Goal: Task Accomplishment & Management: Complete application form

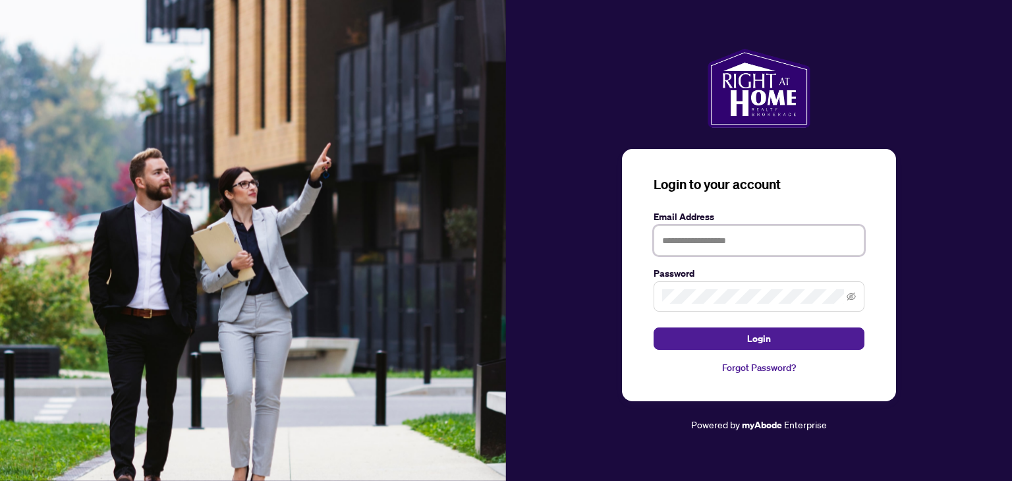
click at [678, 246] on input "text" at bounding box center [758, 240] width 211 height 30
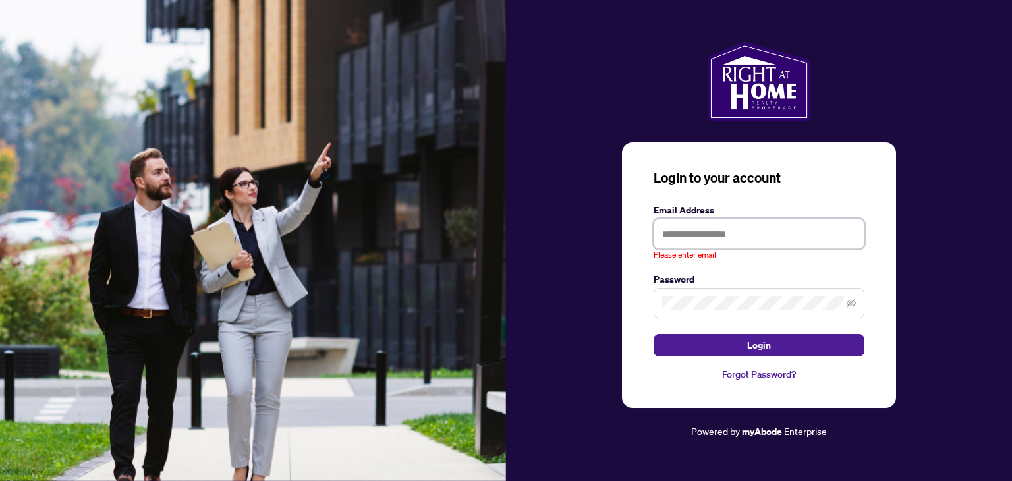
type input "**********"
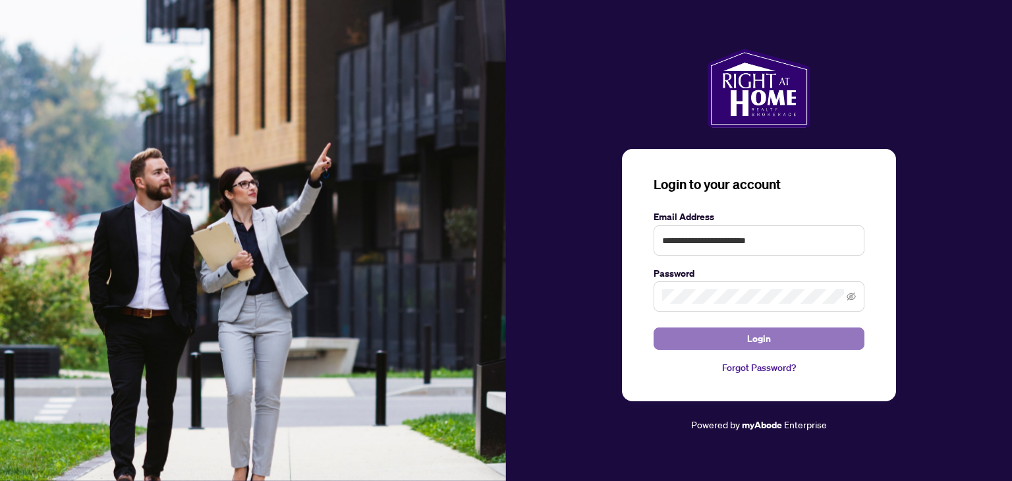
click at [746, 337] on button "Login" at bounding box center [758, 338] width 211 height 22
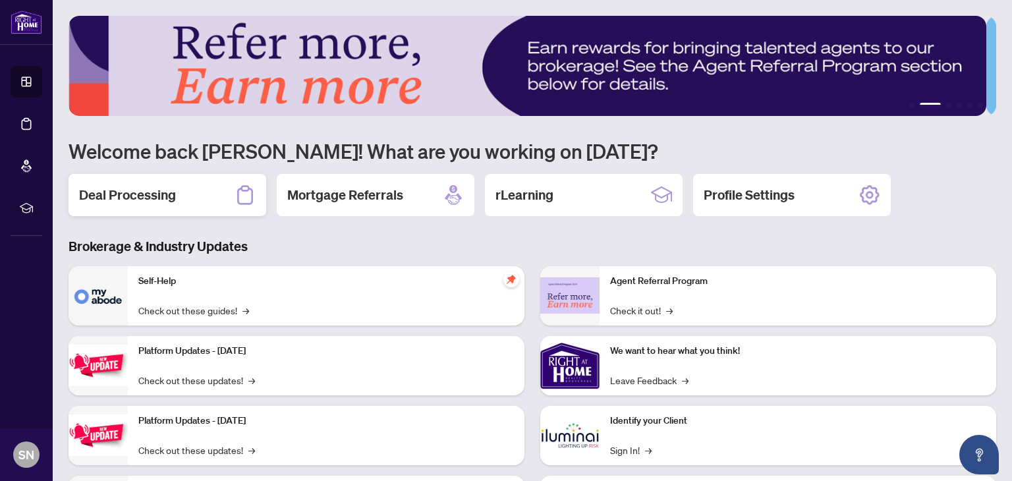
click at [153, 193] on h2 "Deal Processing" at bounding box center [127, 195] width 97 height 18
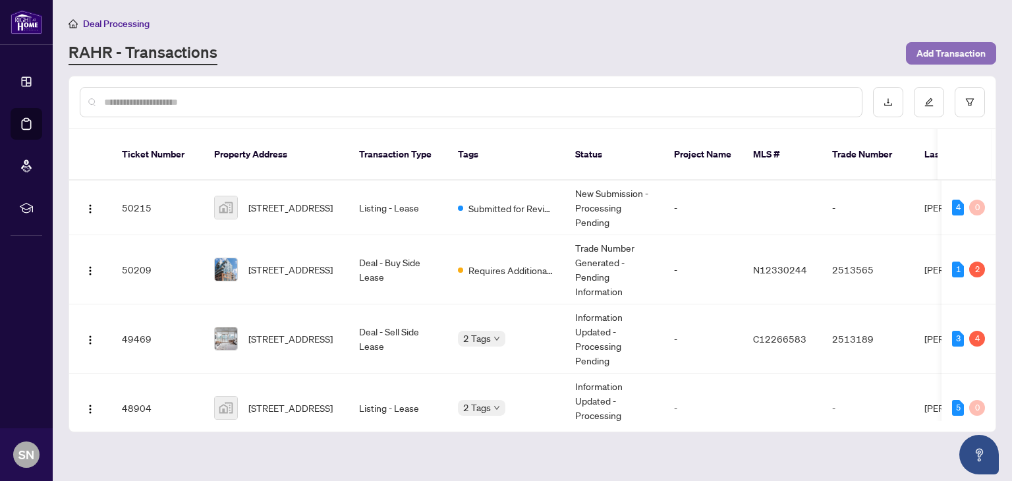
click at [934, 48] on span "Add Transaction" at bounding box center [950, 53] width 69 height 21
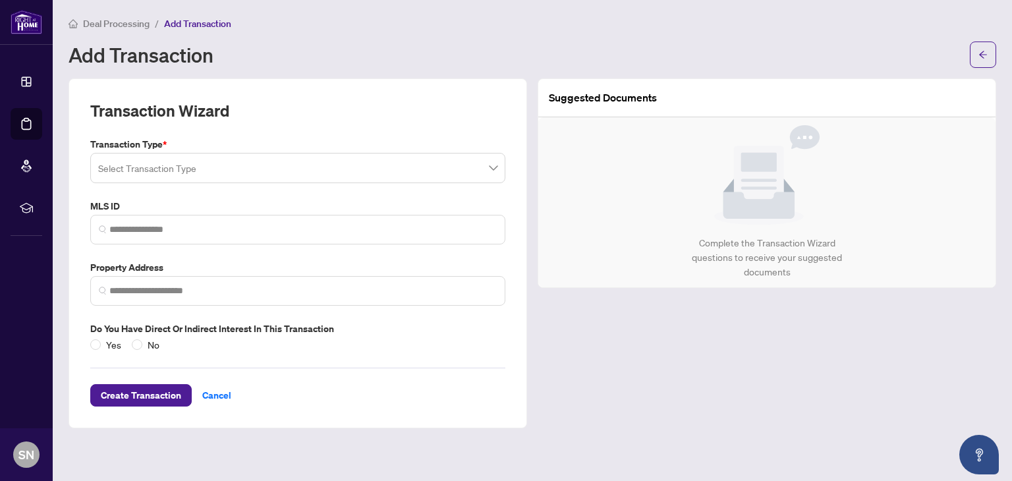
click at [157, 169] on input "search" at bounding box center [291, 169] width 387 height 29
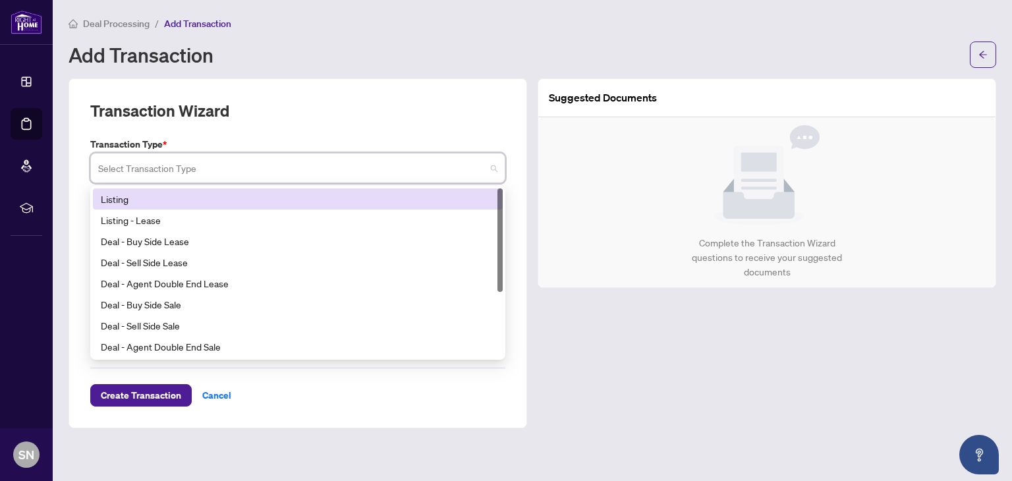
click at [136, 198] on div "Listing" at bounding box center [298, 199] width 394 height 14
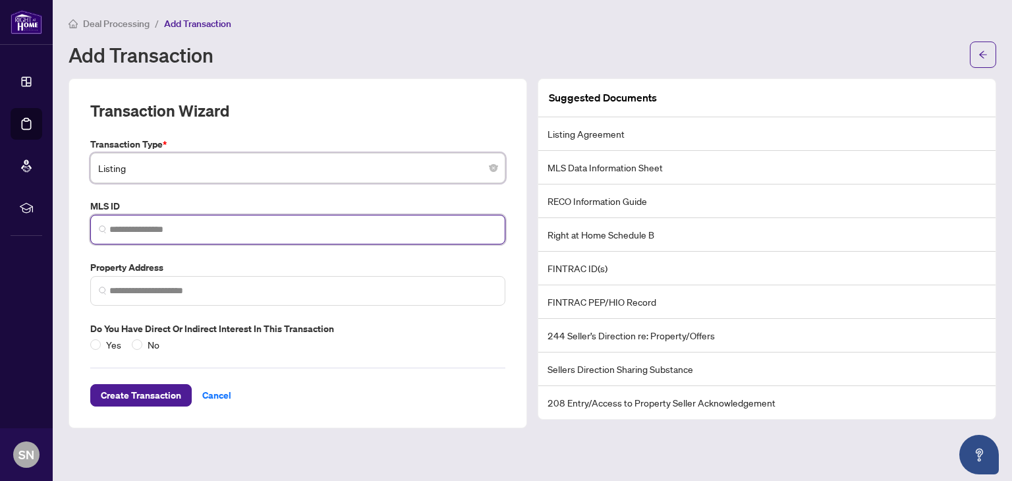
click at [135, 233] on input "search" at bounding box center [302, 230] width 387 height 14
paste input "*********"
type input "*********"
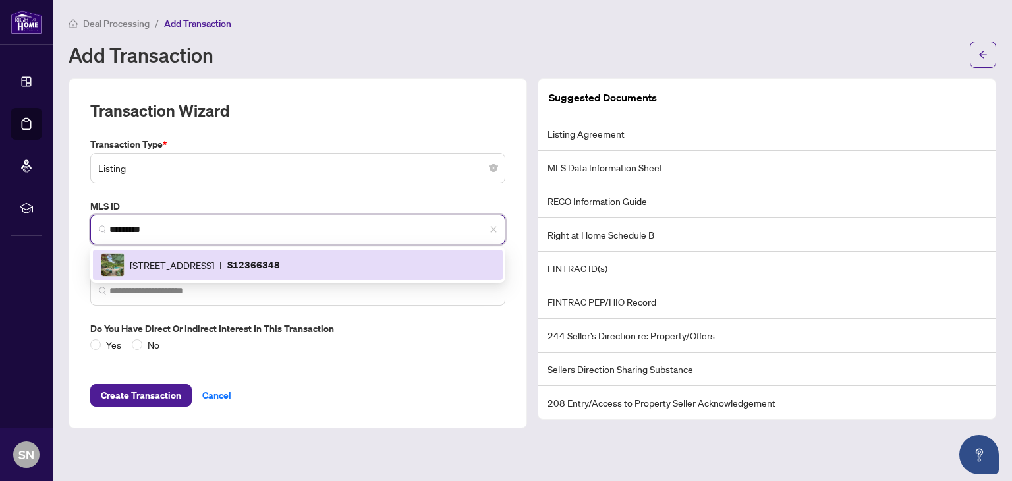
click at [144, 268] on span "[STREET_ADDRESS]" at bounding box center [172, 265] width 84 height 14
type input "**********"
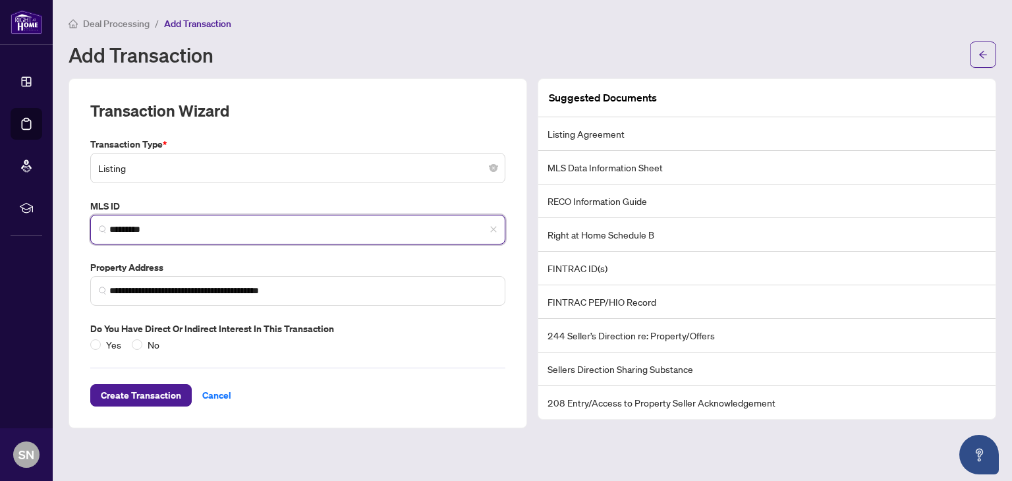
type input "*********"
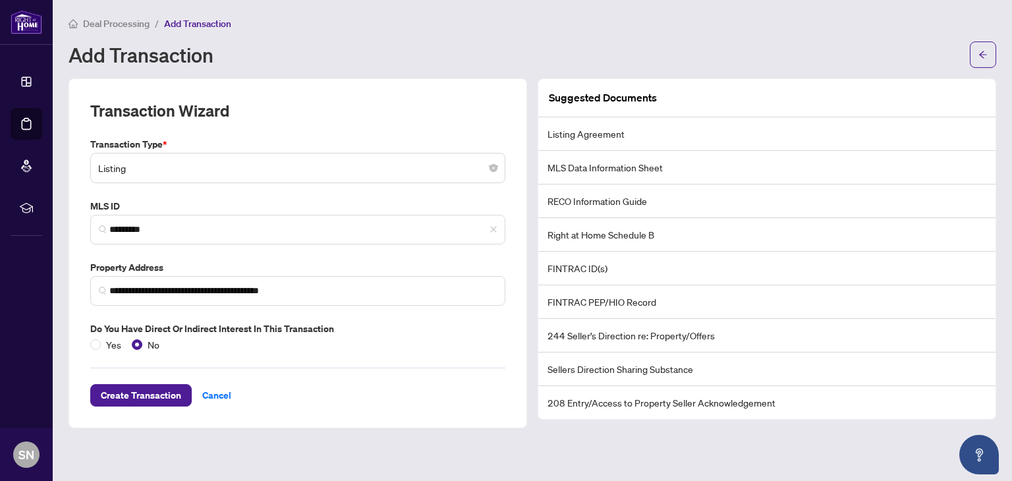
click at [148, 405] on div "**********" at bounding box center [298, 253] width 458 height 350
click at [147, 402] on span "Create Transaction" at bounding box center [141, 395] width 80 height 21
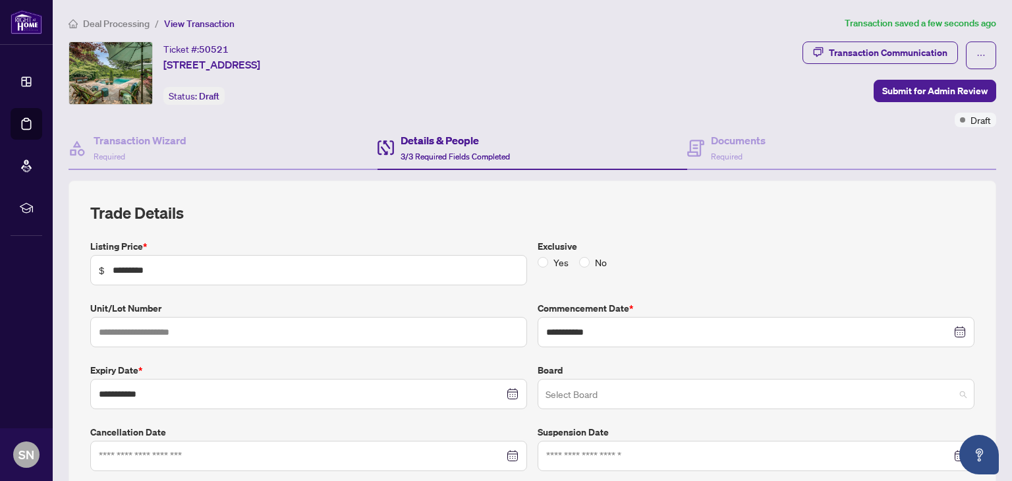
click at [557, 391] on input "search" at bounding box center [749, 395] width 409 height 29
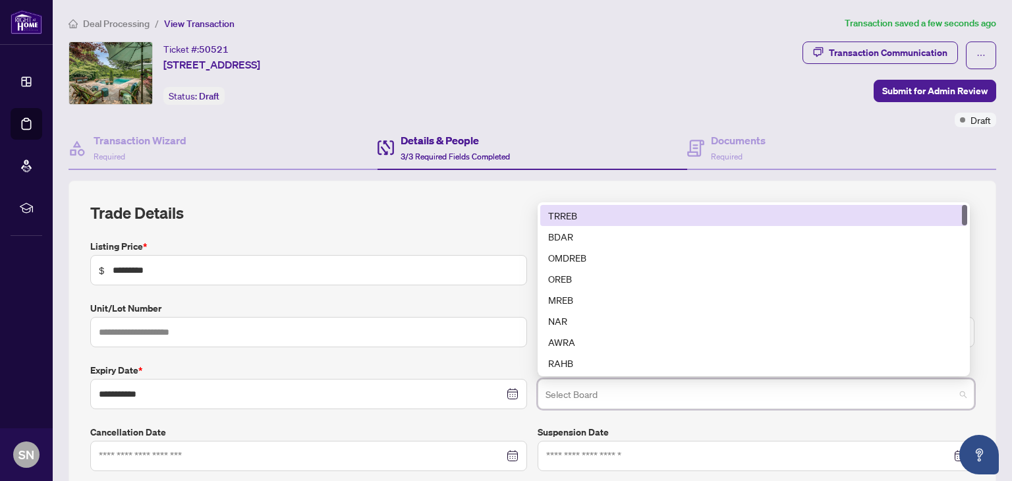
click at [548, 211] on div "TRREB" at bounding box center [753, 215] width 411 height 14
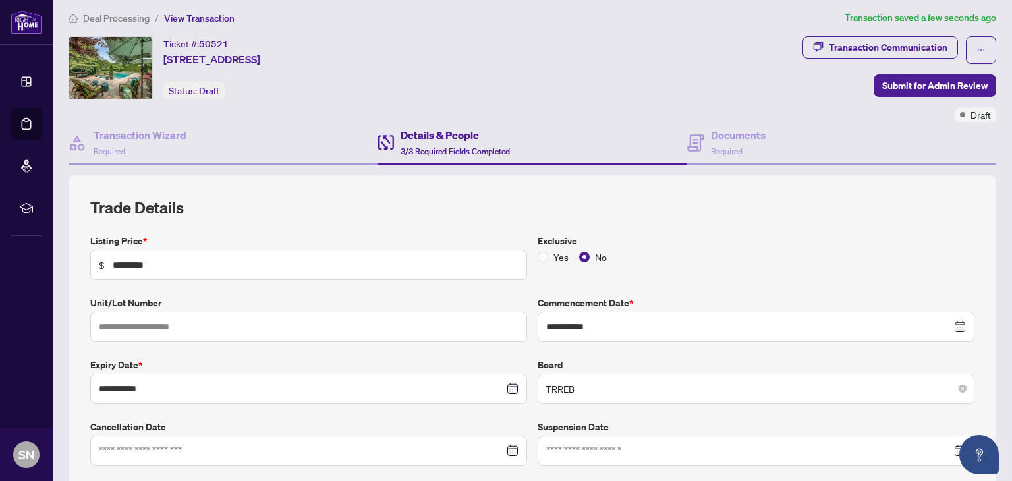
scroll to position [3, 0]
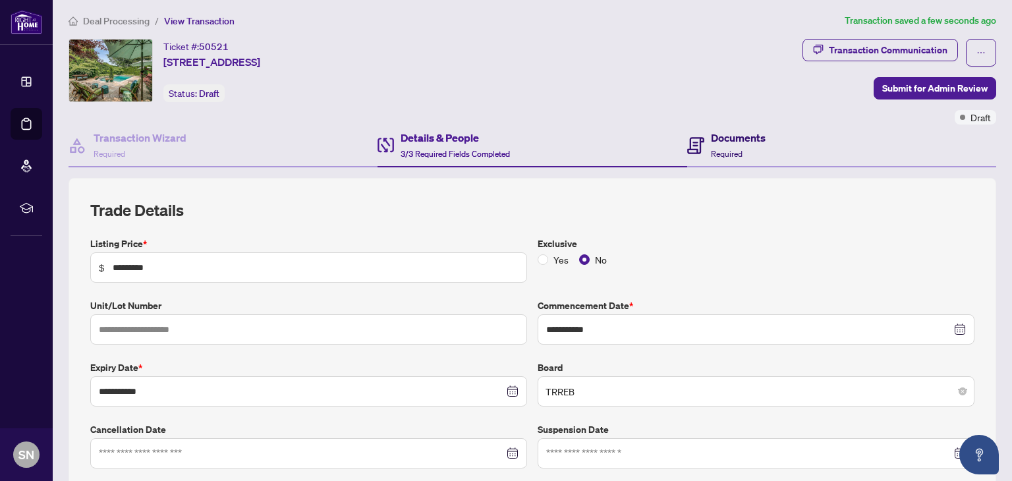
click at [711, 140] on h4 "Documents" at bounding box center [738, 138] width 55 height 16
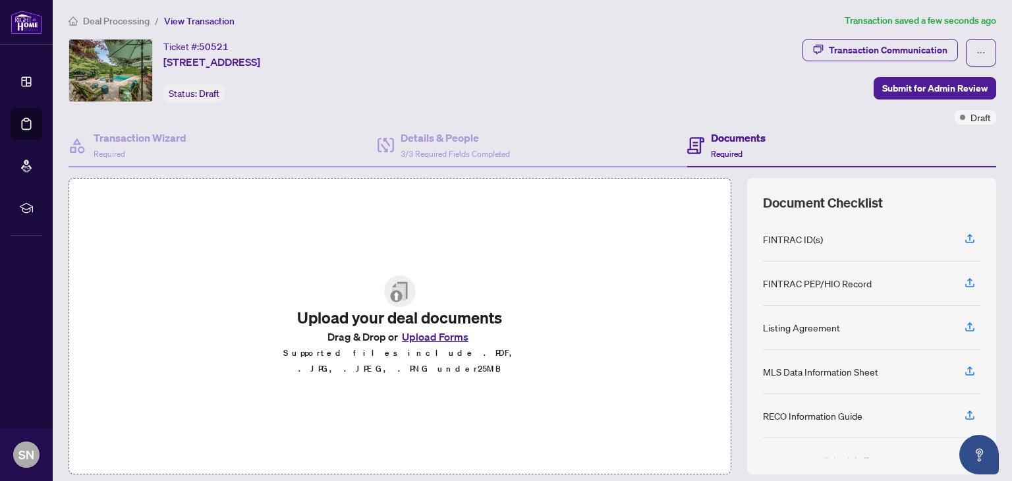
click at [426, 343] on button "Upload Forms" at bounding box center [435, 336] width 74 height 17
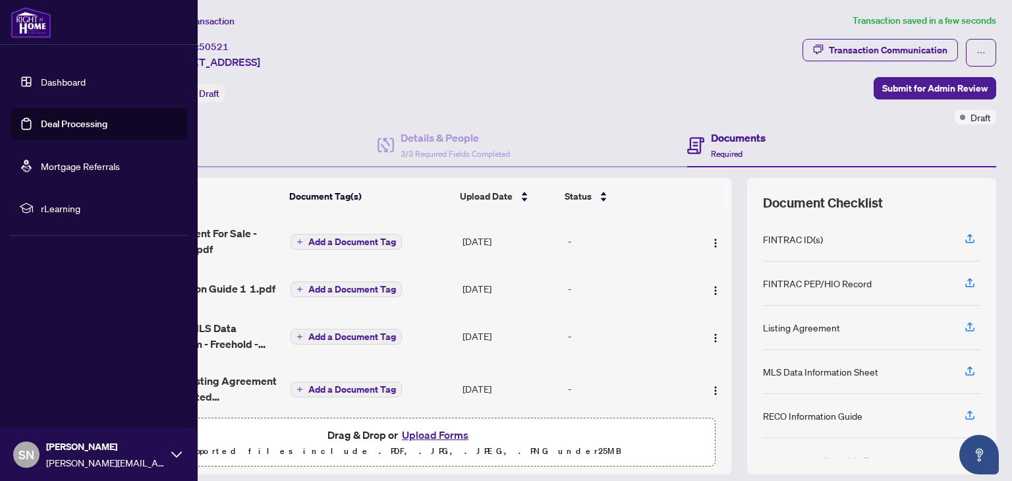
click at [84, 88] on link "Dashboard" at bounding box center [63, 82] width 45 height 12
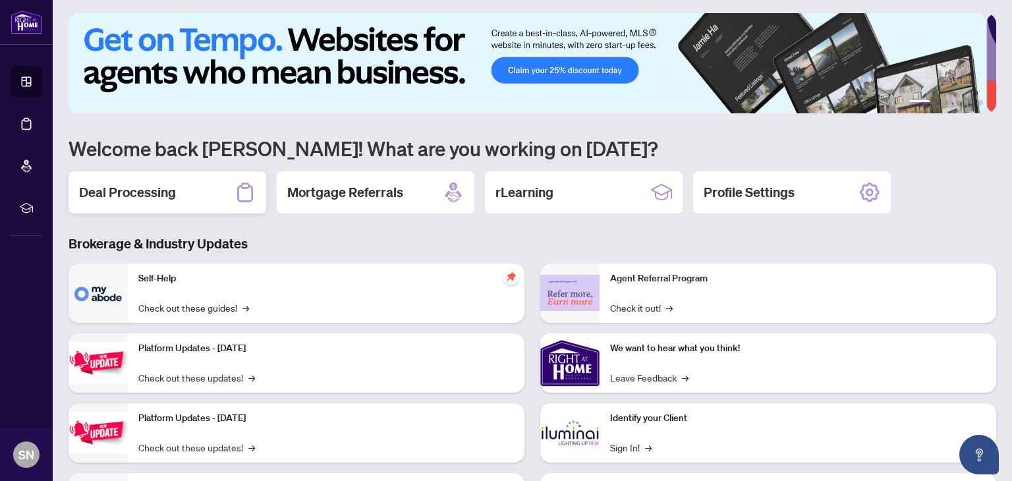
click at [193, 193] on div "Deal Processing" at bounding box center [168, 192] width 198 height 42
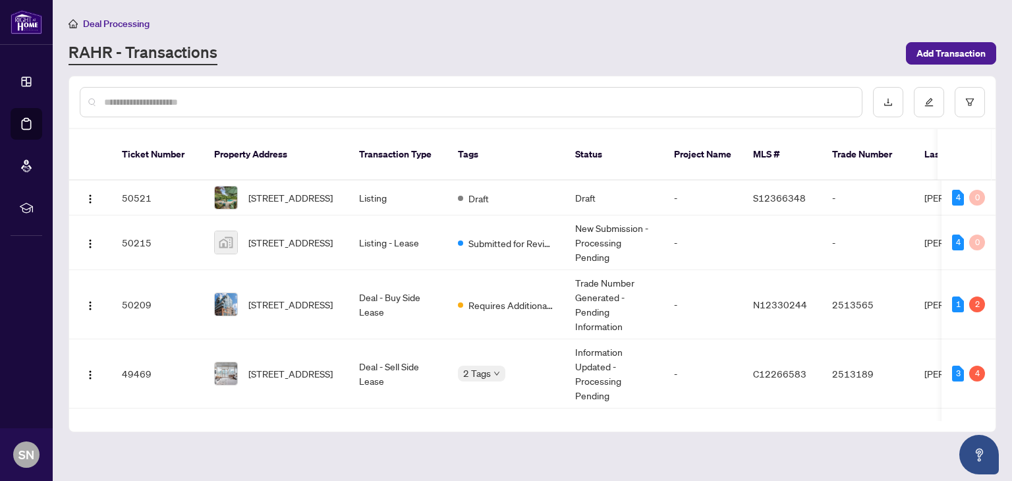
click at [184, 97] on input "text" at bounding box center [477, 102] width 747 height 14
type input "*********"
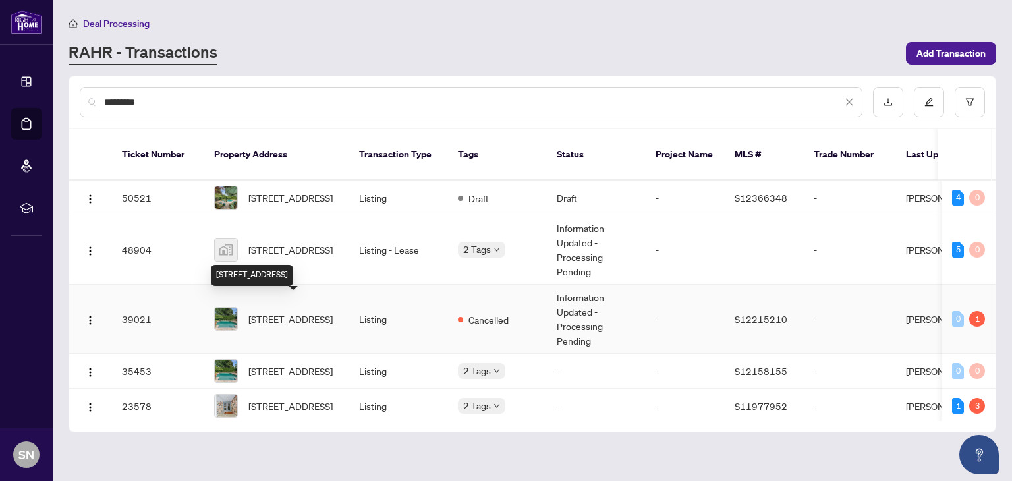
click at [300, 312] on span "[STREET_ADDRESS]" at bounding box center [290, 319] width 84 height 14
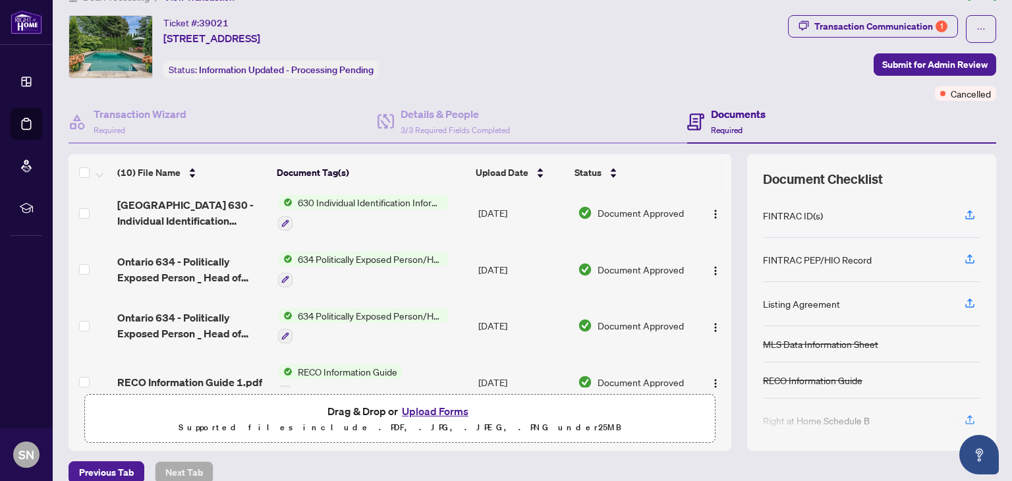
scroll to position [206, 0]
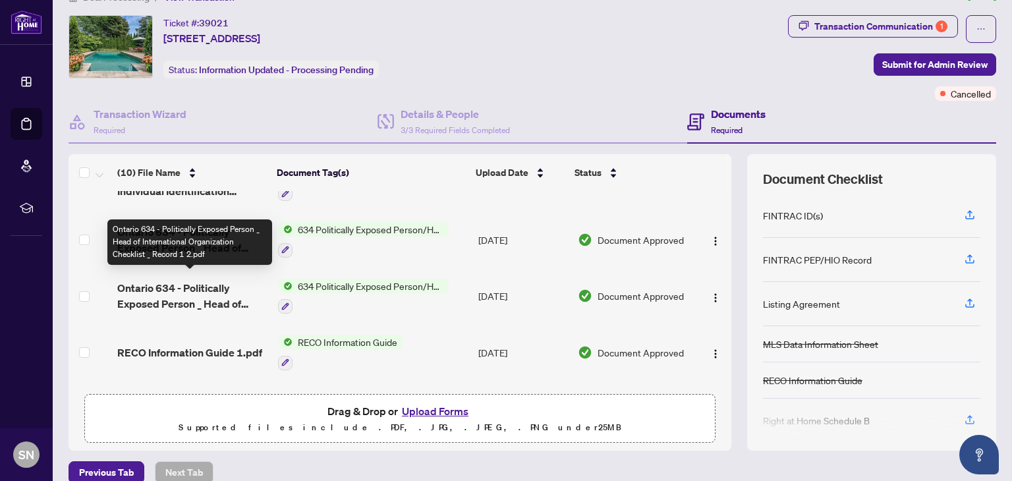
click at [182, 290] on span "Ontario 634 - Politically Exposed Person _ Head of International Organization C…" at bounding box center [192, 296] width 150 height 32
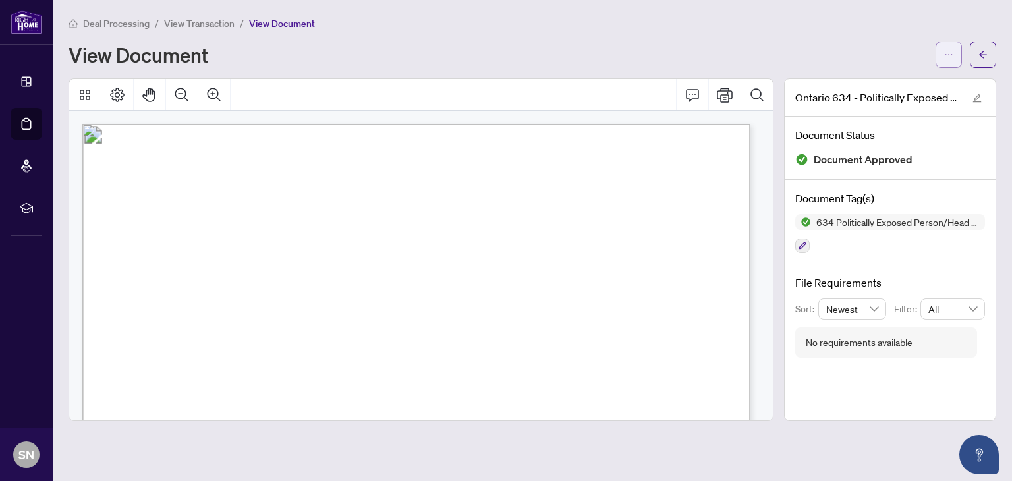
click at [952, 61] on span "button" at bounding box center [948, 54] width 9 height 21
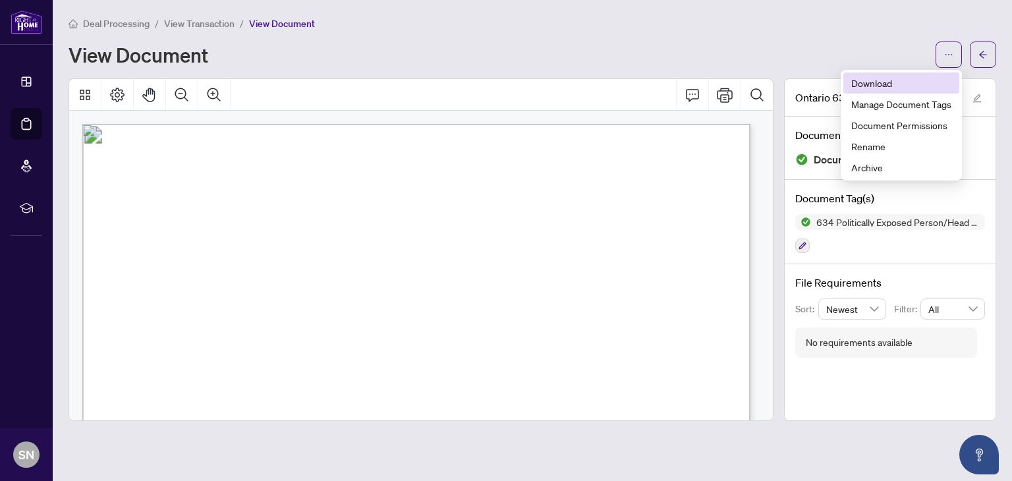
click at [913, 85] on span "Download" at bounding box center [901, 83] width 100 height 14
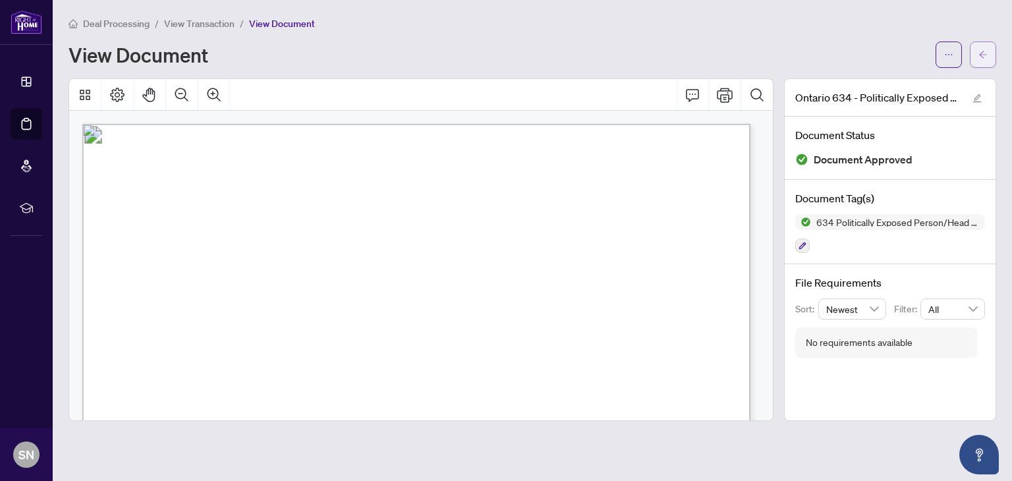
click at [978, 51] on icon "arrow-left" at bounding box center [982, 54] width 9 height 9
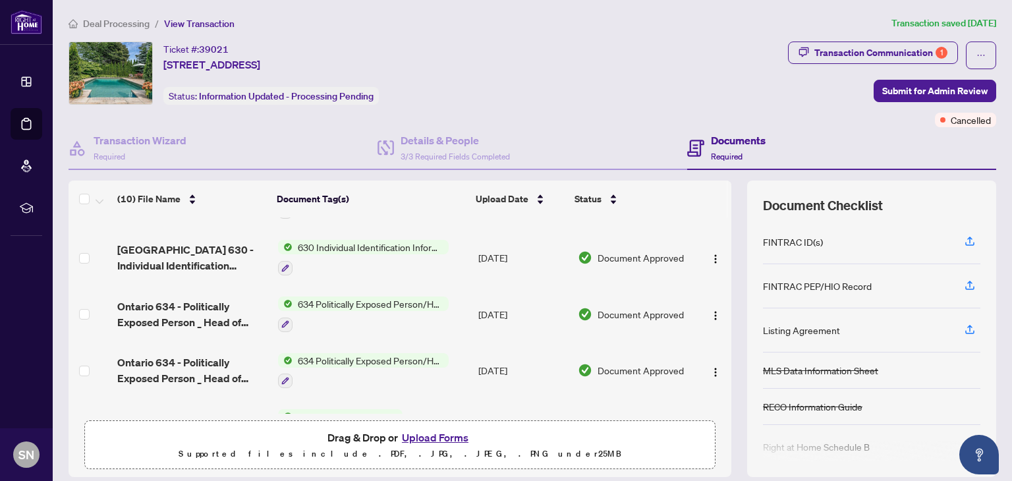
scroll to position [152, 0]
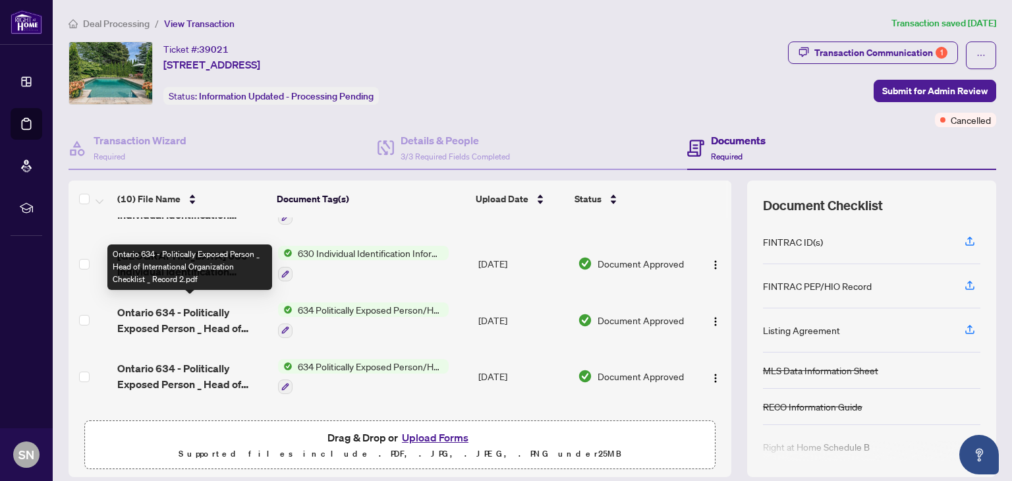
click at [187, 308] on span "Ontario 634 - Politically Exposed Person _ Head of International Organization C…" at bounding box center [192, 320] width 150 height 32
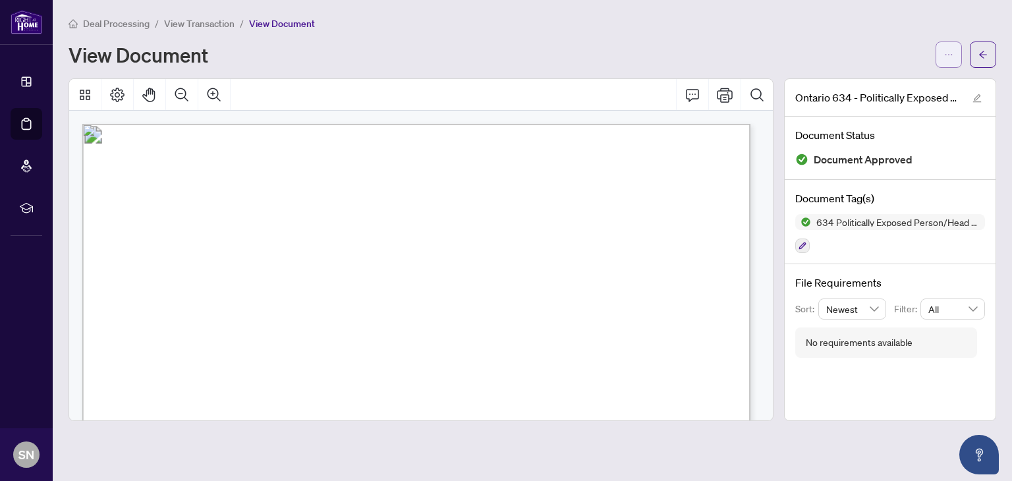
click at [938, 48] on button "button" at bounding box center [948, 54] width 26 height 26
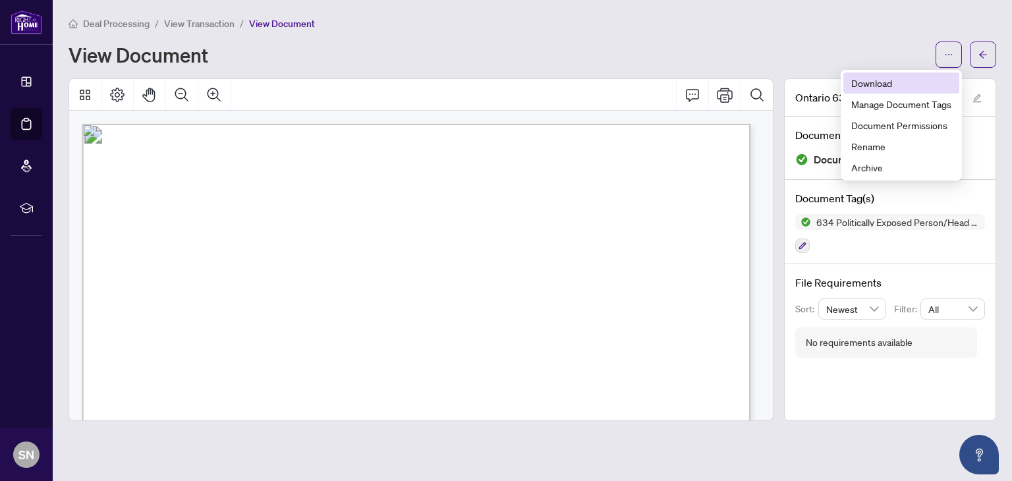
click at [889, 76] on span "Download" at bounding box center [901, 83] width 100 height 14
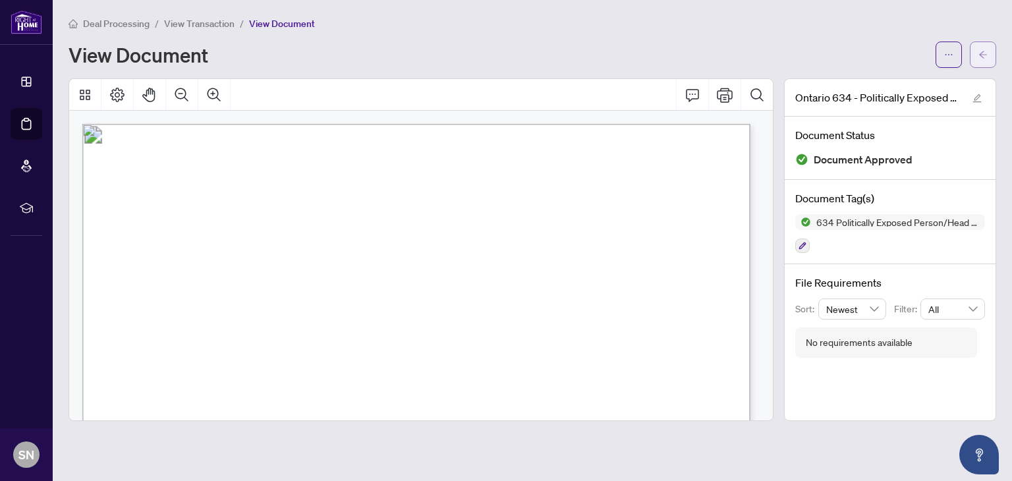
click at [978, 57] on icon "arrow-left" at bounding box center [982, 54] width 9 height 9
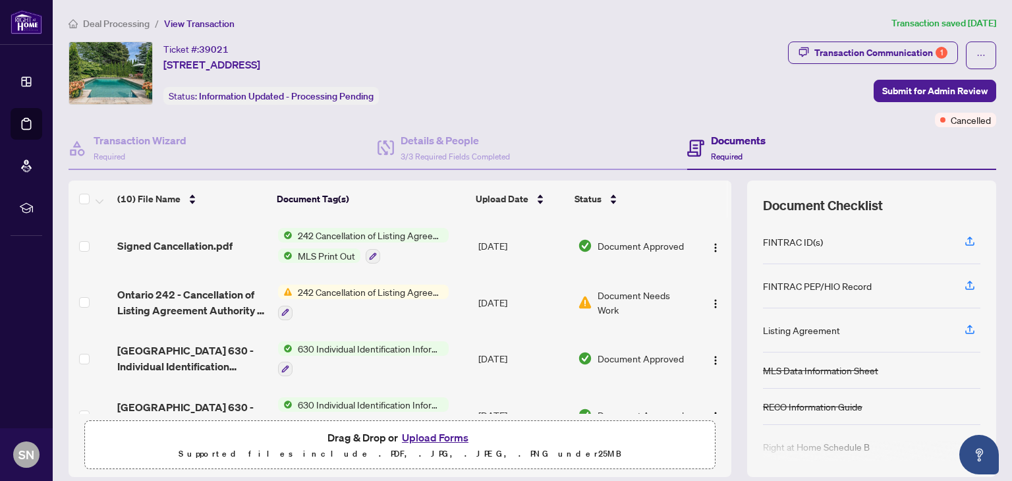
drag, startPoint x: 715, startPoint y: 244, endPoint x: 717, endPoint y: 272, distance: 28.4
click at [717, 272] on div "Signed Cancellation.pdf 242 Cancellation of Listing Agreement - Authority to Of…" at bounding box center [400, 315] width 663 height 196
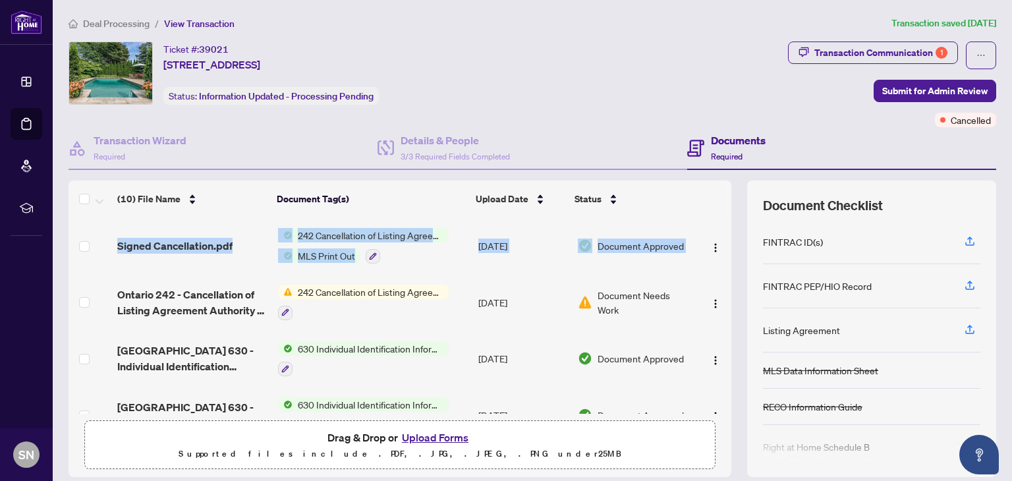
scroll to position [84, 0]
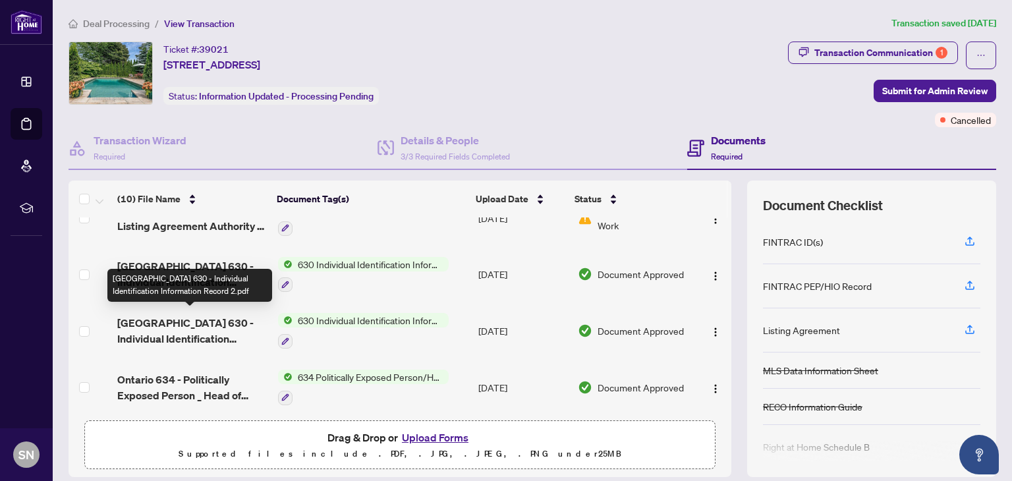
click at [172, 324] on span "[GEOGRAPHIC_DATA] 630 - Individual Identification Information Record 2.pdf" at bounding box center [192, 331] width 150 height 32
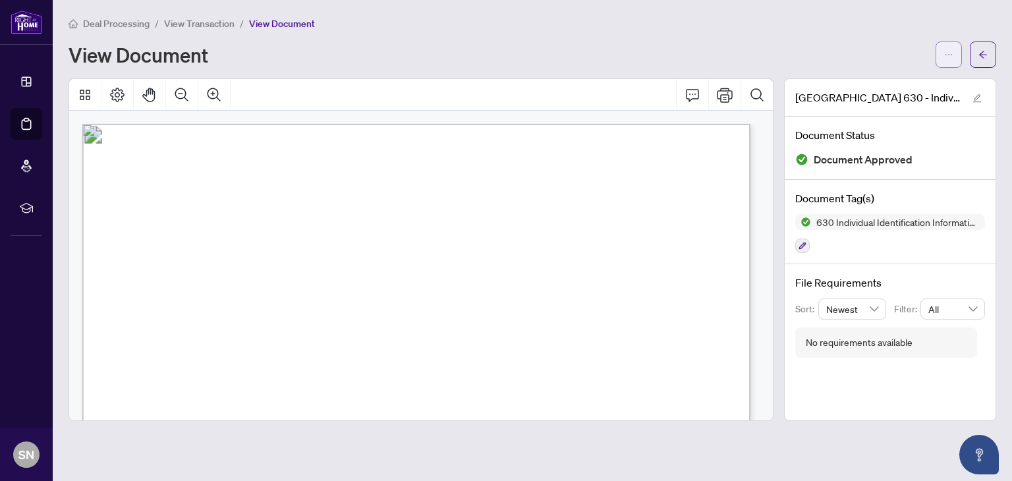
click at [947, 57] on icon "ellipsis" at bounding box center [948, 54] width 9 height 9
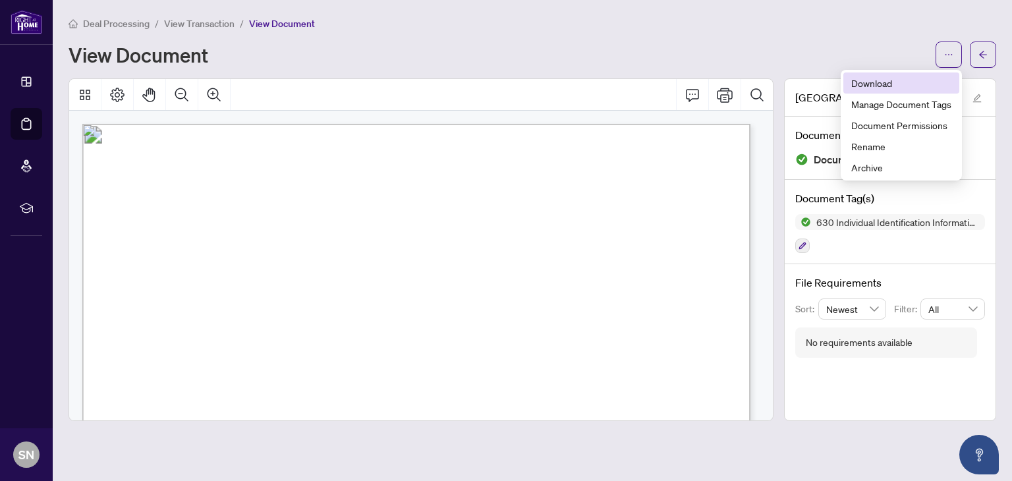
click at [922, 80] on span "Download" at bounding box center [901, 83] width 100 height 14
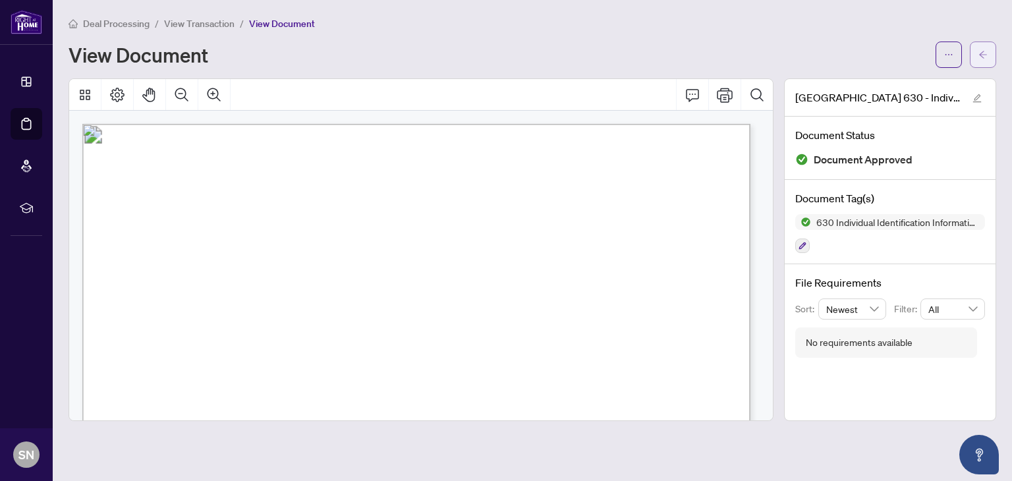
click at [988, 59] on button "button" at bounding box center [983, 54] width 26 height 26
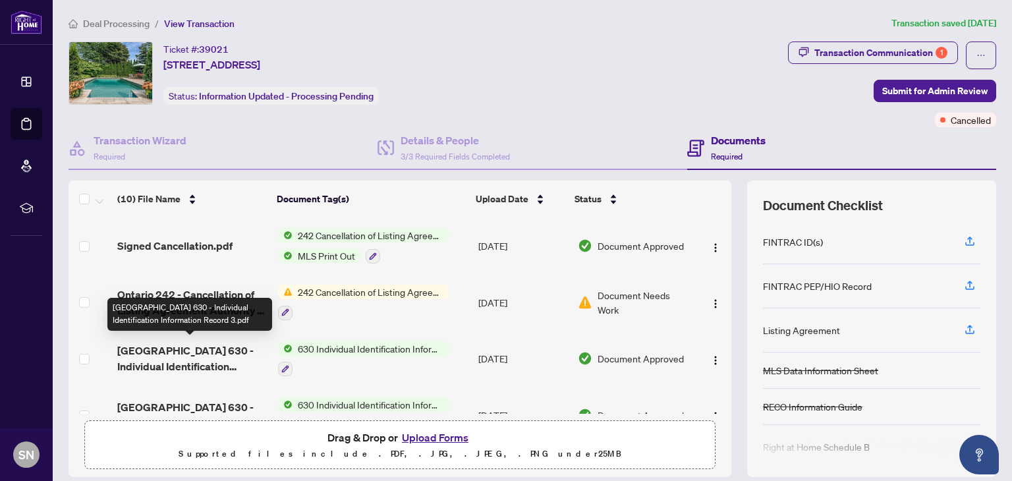
click at [137, 344] on span "[GEOGRAPHIC_DATA] 630 - Individual Identification Information Record 3.pdf" at bounding box center [192, 359] width 150 height 32
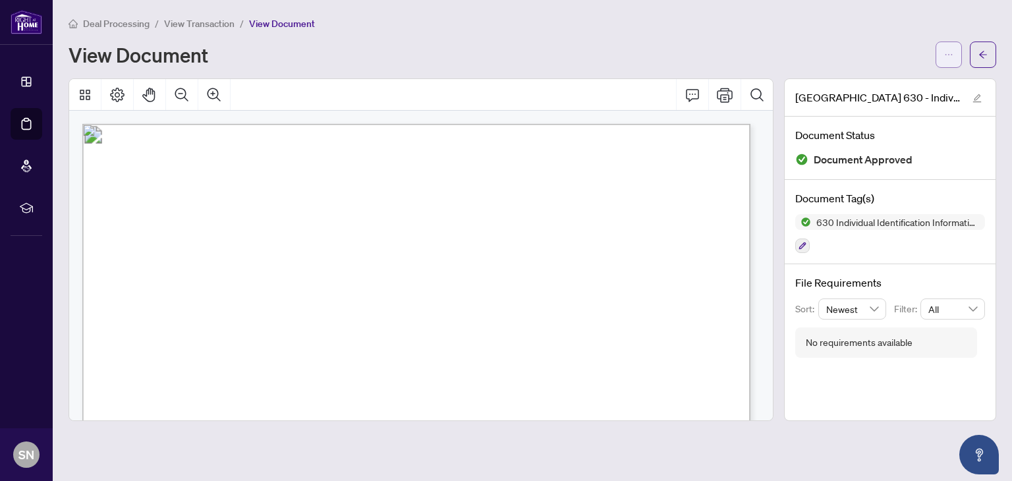
click at [943, 57] on button "button" at bounding box center [948, 54] width 26 height 26
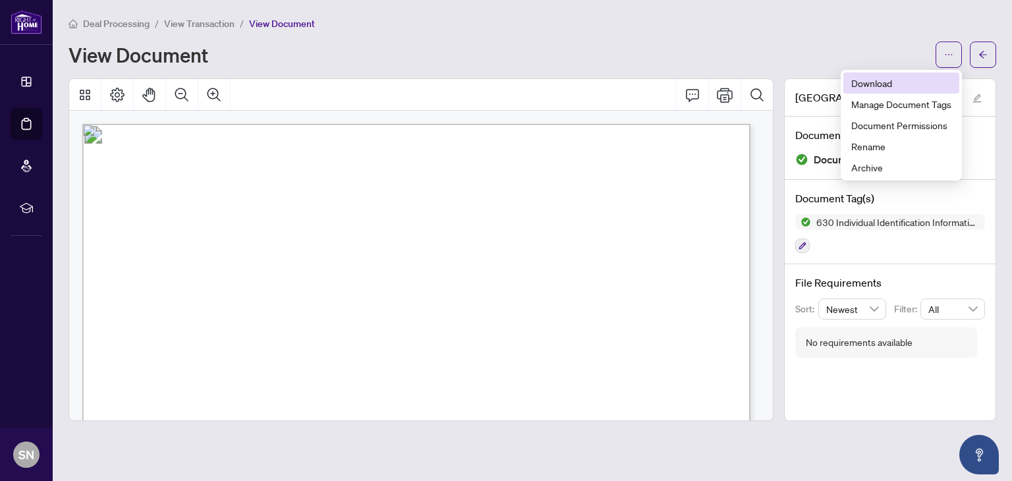
click at [885, 77] on span "Download" at bounding box center [901, 83] width 100 height 14
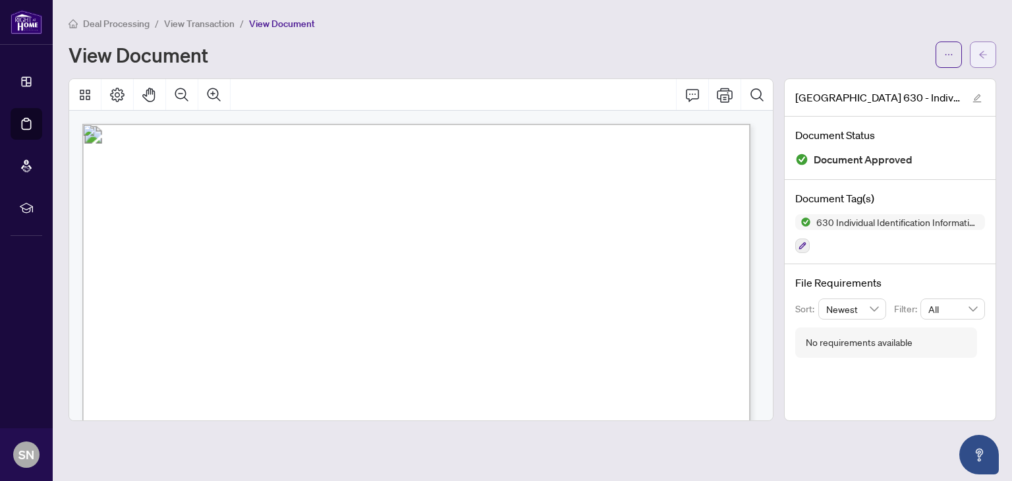
click at [982, 59] on span "button" at bounding box center [982, 54] width 9 height 21
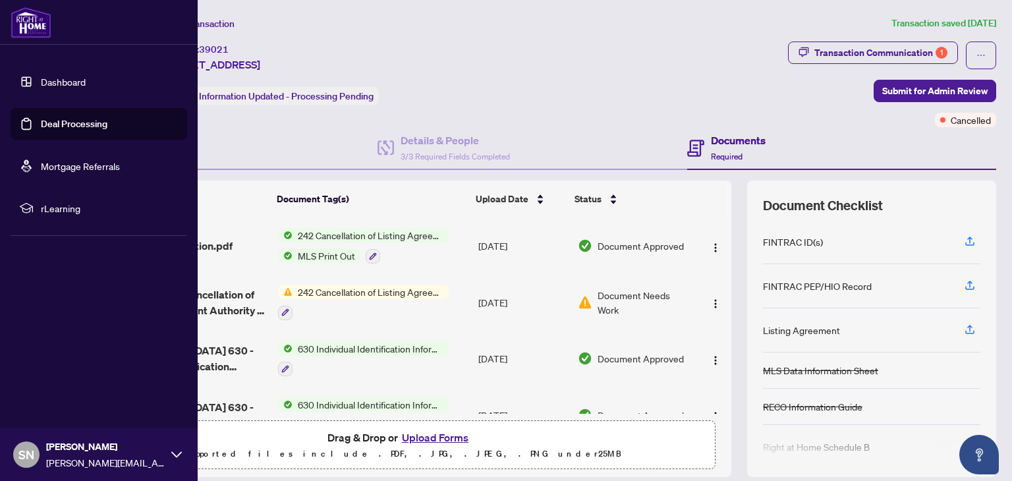
click at [30, 18] on img at bounding box center [31, 23] width 41 height 32
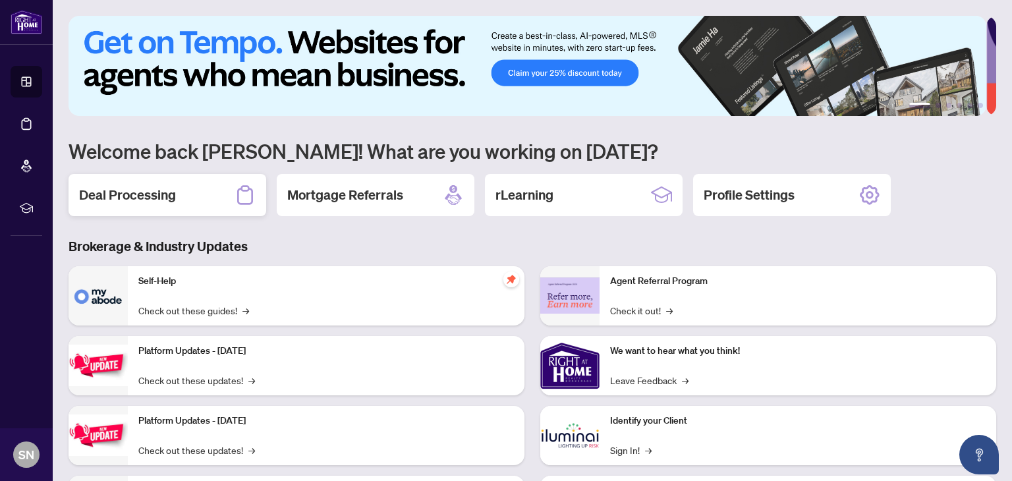
click at [169, 194] on h2 "Deal Processing" at bounding box center [127, 195] width 97 height 18
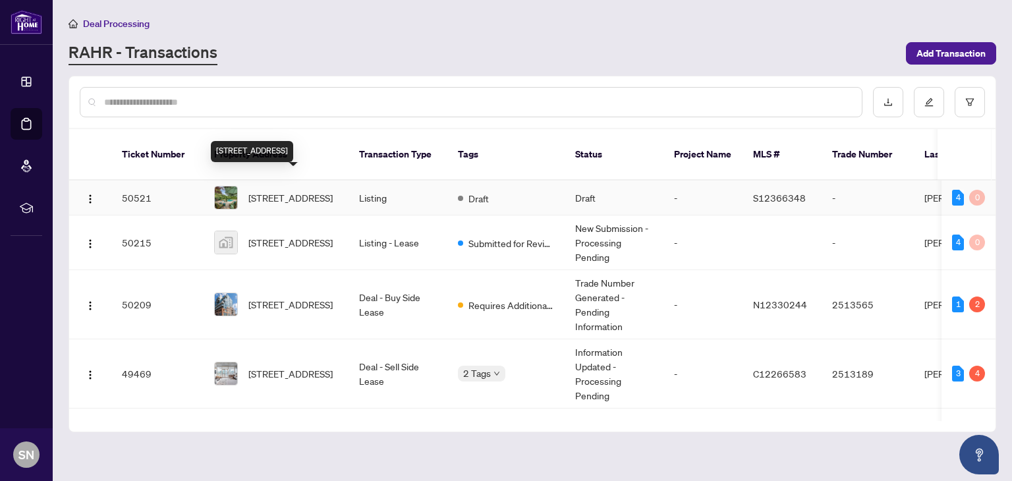
click at [311, 190] on span "[STREET_ADDRESS]" at bounding box center [290, 197] width 84 height 14
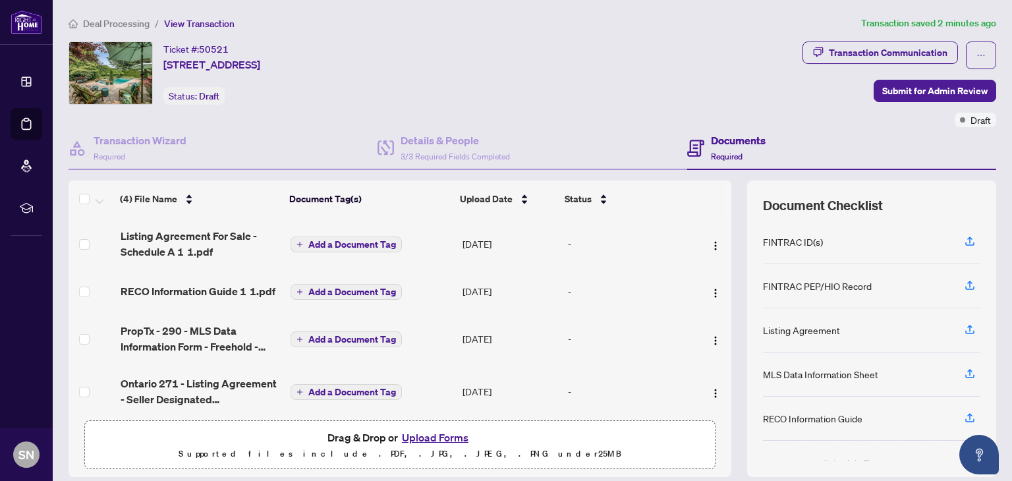
click at [414, 439] on button "Upload Forms" at bounding box center [435, 437] width 74 height 17
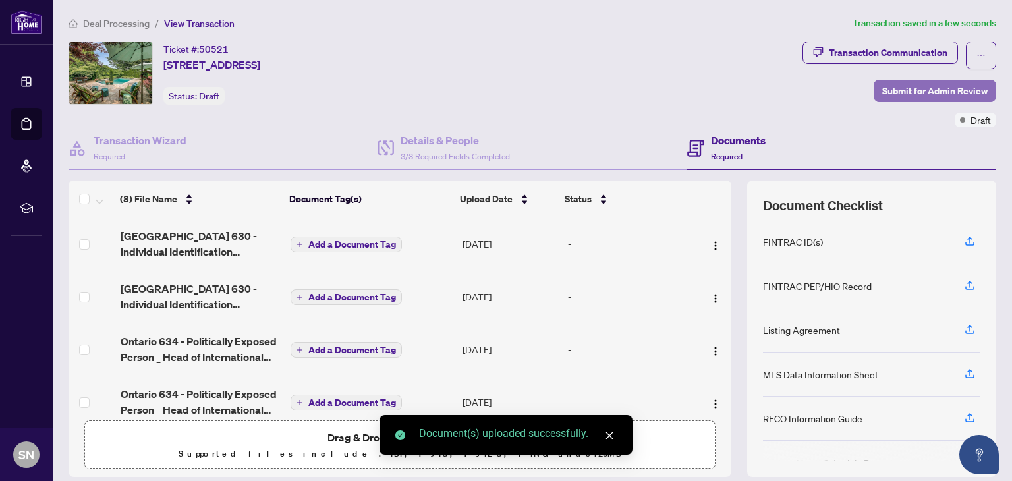
click at [915, 93] on span "Submit for Admin Review" at bounding box center [934, 90] width 105 height 21
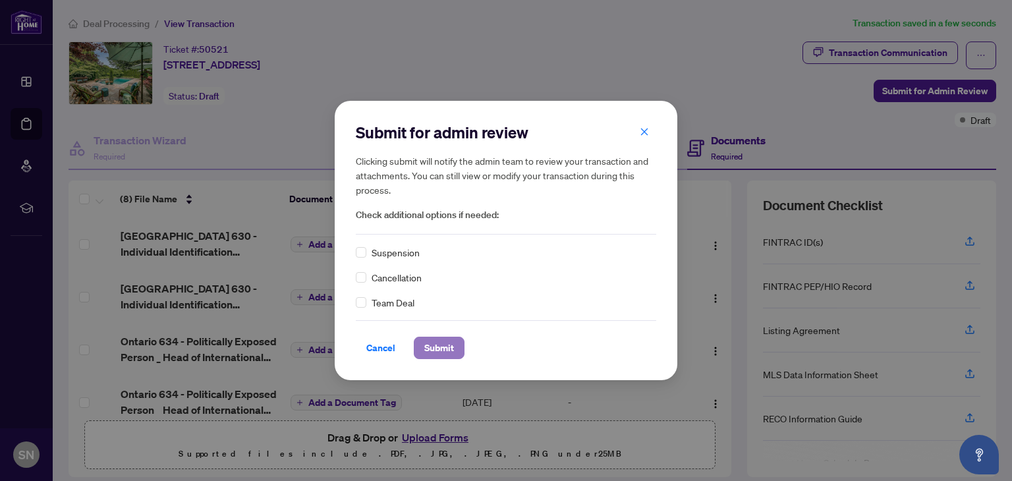
click at [447, 343] on span "Submit" at bounding box center [439, 347] width 30 height 21
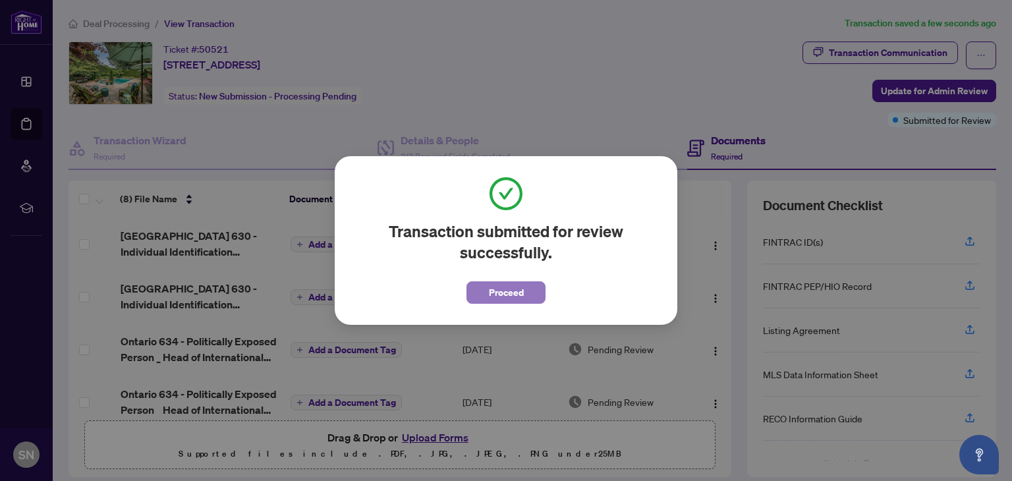
click at [512, 293] on span "Proceed" at bounding box center [506, 292] width 35 height 21
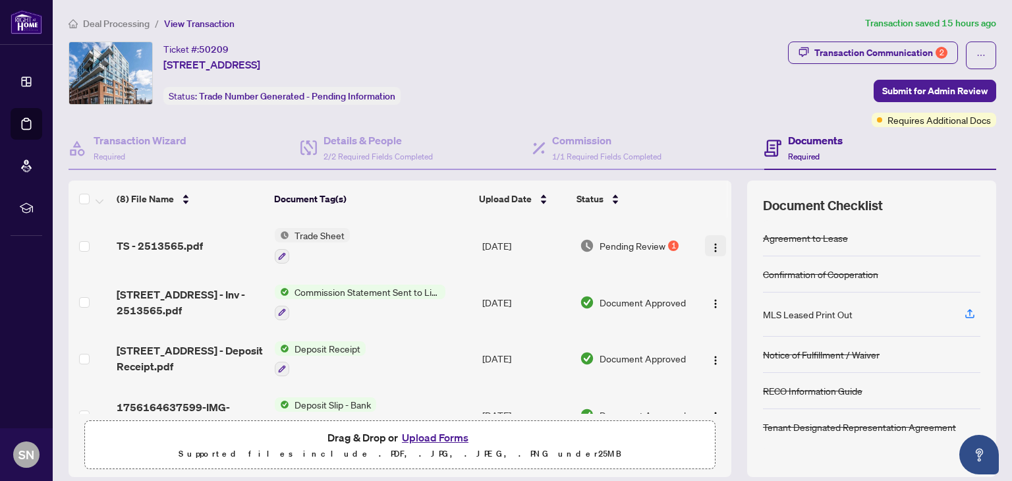
click at [710, 244] on img "button" at bounding box center [715, 247] width 11 height 11
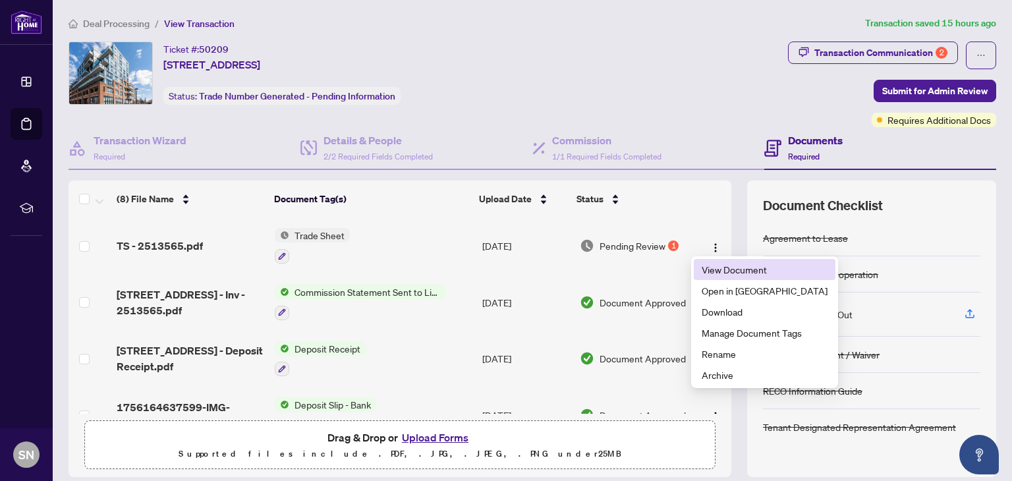
click at [702, 276] on span "View Document" at bounding box center [765, 269] width 126 height 14
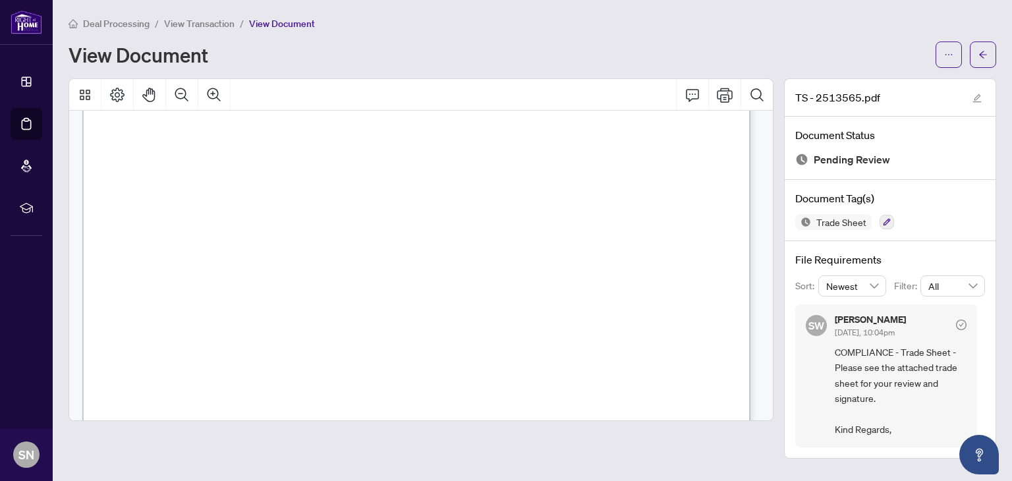
scroll to position [149, 0]
click at [949, 53] on icon "ellipsis" at bounding box center [948, 54] width 9 height 9
click at [891, 88] on span "Download" at bounding box center [901, 83] width 100 height 14
click at [974, 65] on button "button" at bounding box center [983, 54] width 26 height 26
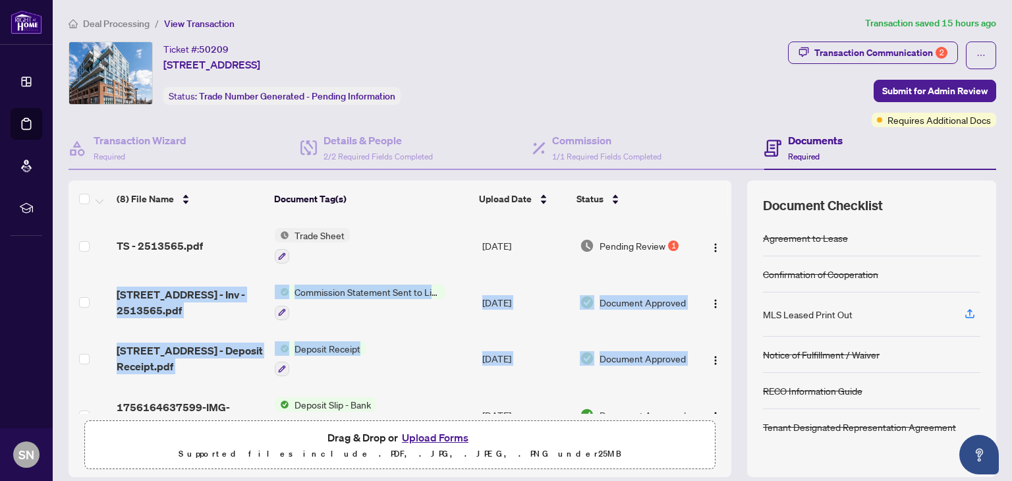
drag, startPoint x: 715, startPoint y: 267, endPoint x: 714, endPoint y: 333, distance: 65.9
click at [714, 333] on tbody "TS - 2513565.pdf Trade Sheet Aug/26/2025 Pending Review 1 11611 Yonge St 101 - …" at bounding box center [400, 442] width 663 height 451
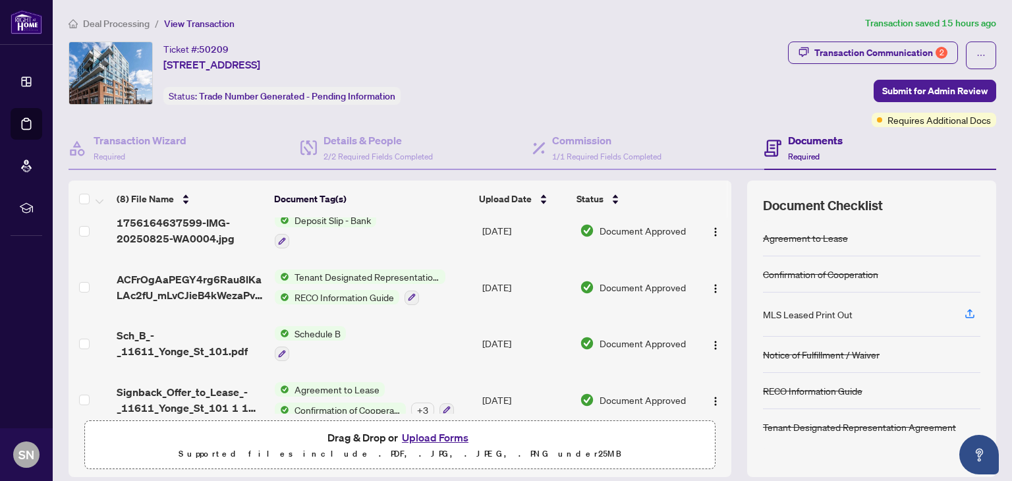
scroll to position [252, 0]
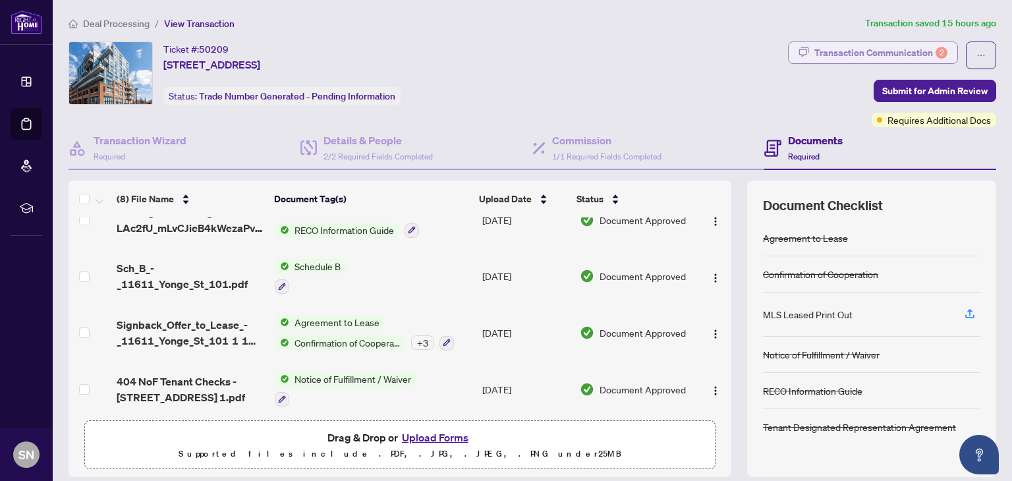
click at [852, 42] on div "Transaction Communication 2" at bounding box center [880, 52] width 133 height 21
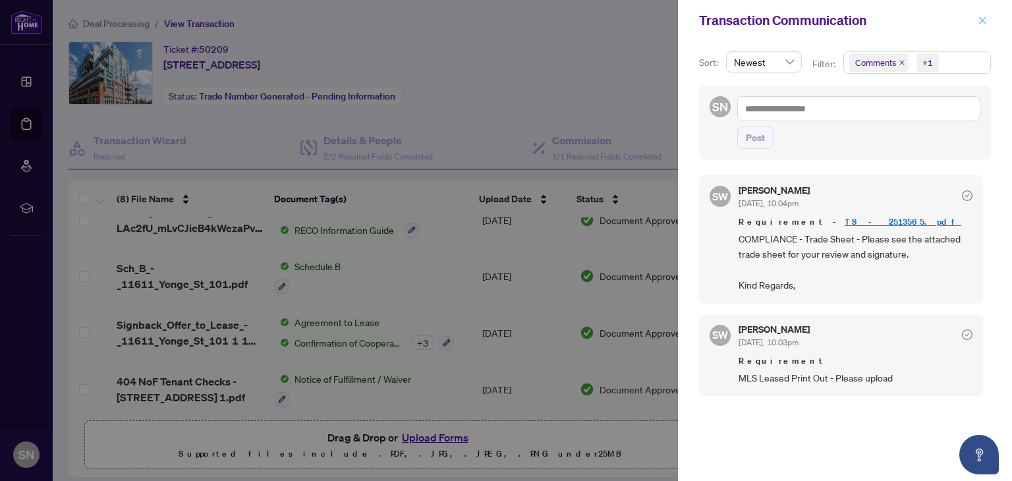
click at [985, 22] on icon "close" at bounding box center [982, 20] width 9 height 9
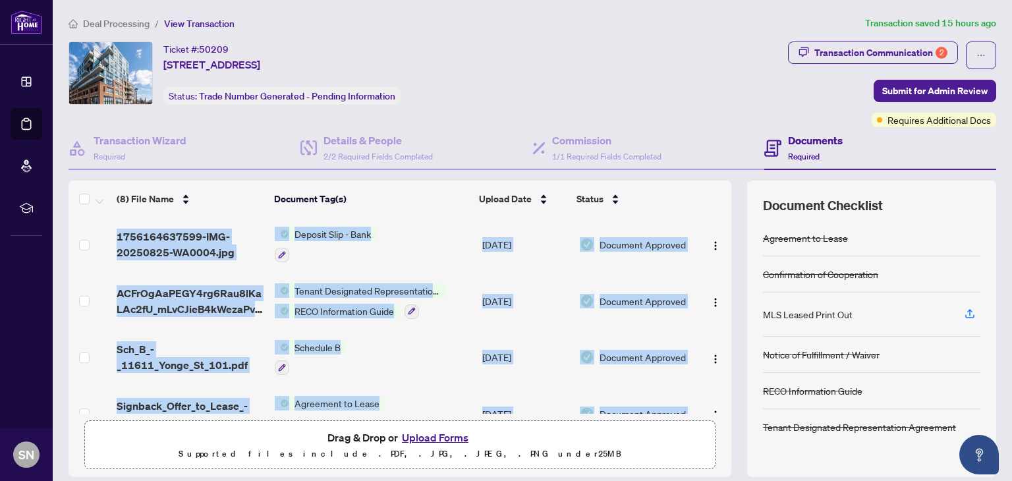
drag, startPoint x: 717, startPoint y: 341, endPoint x: 716, endPoint y: 214, distance: 126.5
click at [716, 214] on div "(8) File Name Document Tag(s) Upload Date Status TS - 2513565.pdf Trade Sheet A…" at bounding box center [400, 296] width 663 height 233
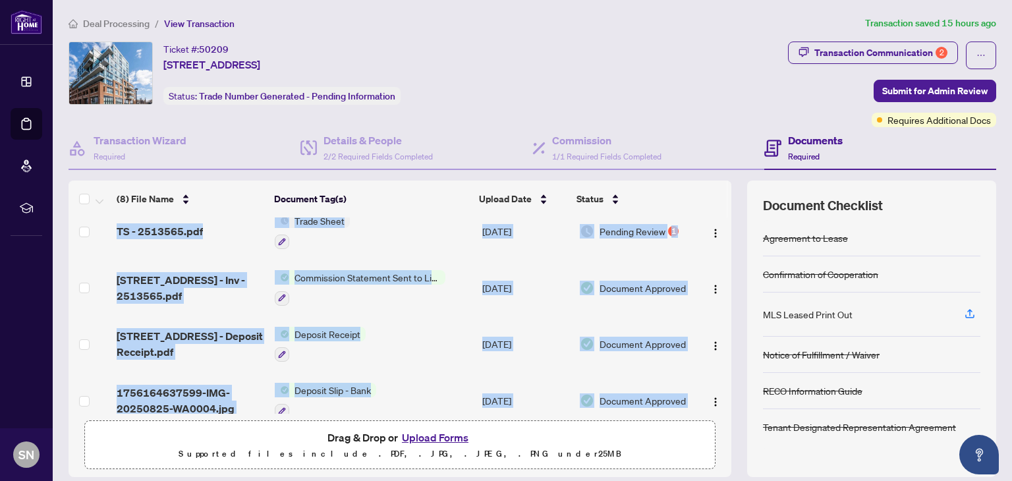
scroll to position [0, 0]
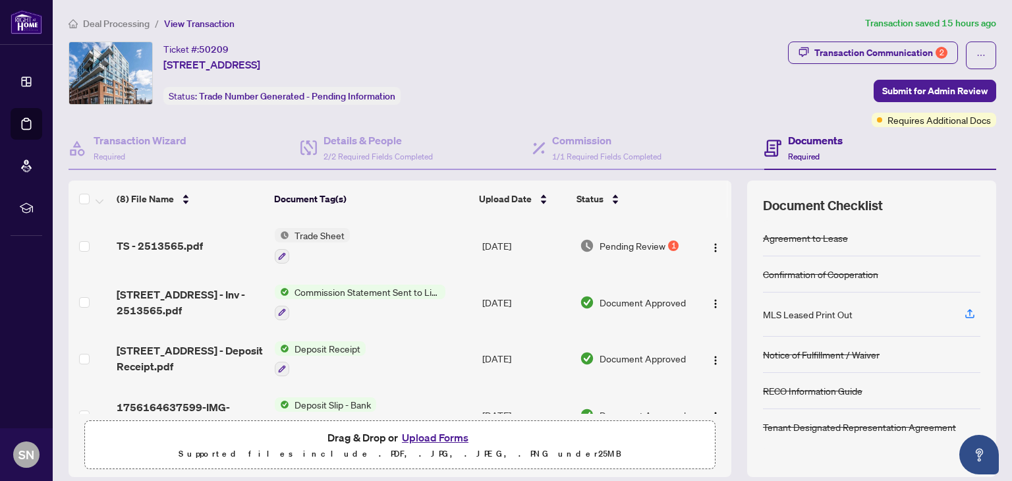
click at [628, 96] on div "Ticket #: 50209 101-11611 Yonge St, Richmond Hill, Ontario L4E 1G2, Canada Stat…" at bounding box center [426, 72] width 714 height 63
click at [416, 433] on button "Upload Forms" at bounding box center [435, 437] width 74 height 17
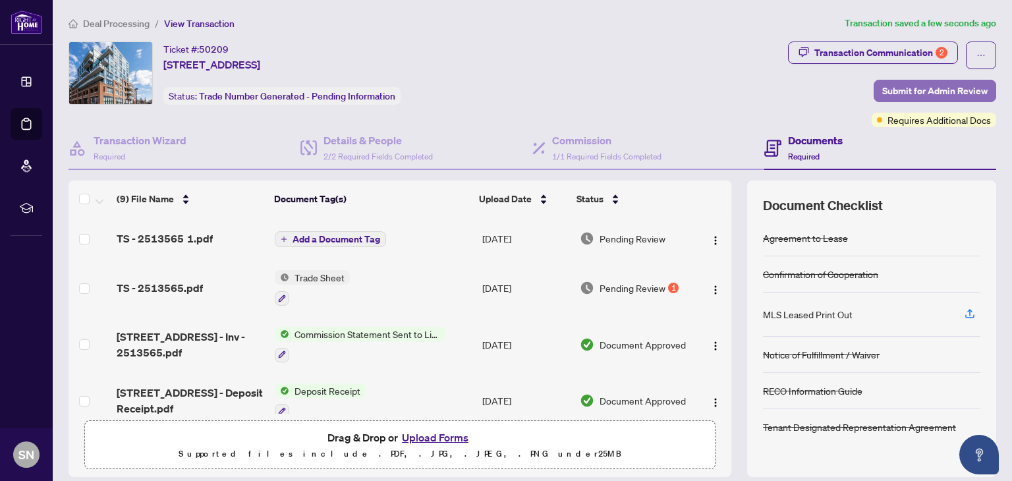
click at [886, 95] on span "Submit for Admin Review" at bounding box center [934, 90] width 105 height 21
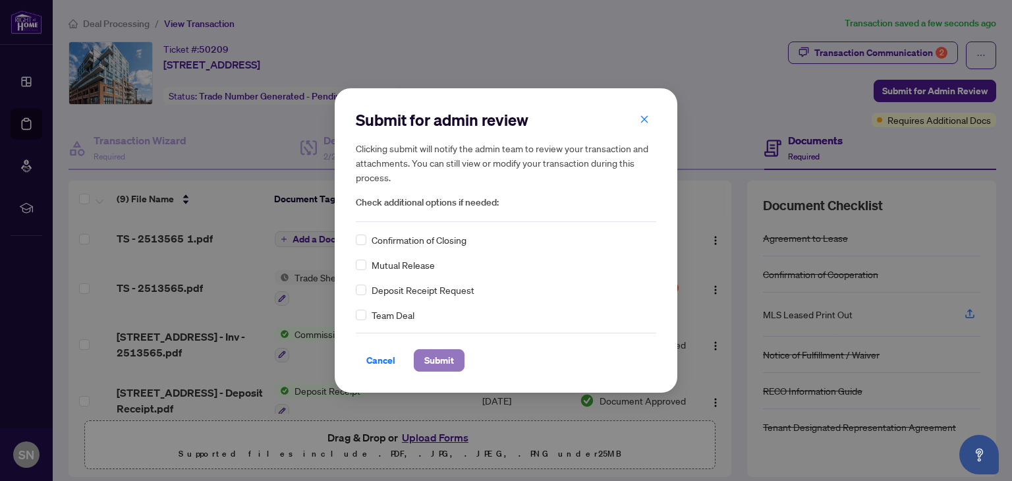
click at [443, 355] on span "Submit" at bounding box center [439, 360] width 30 height 21
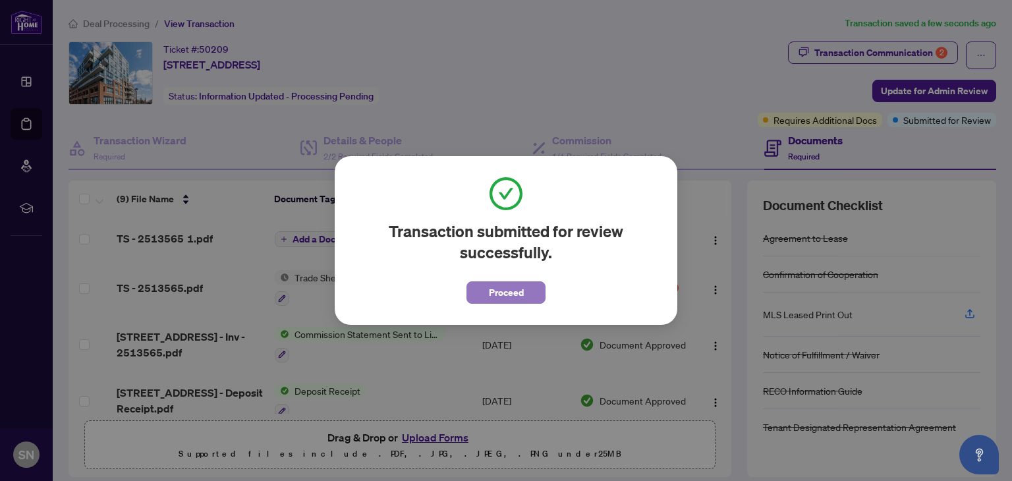
click at [511, 291] on span "Proceed" at bounding box center [506, 292] width 35 height 21
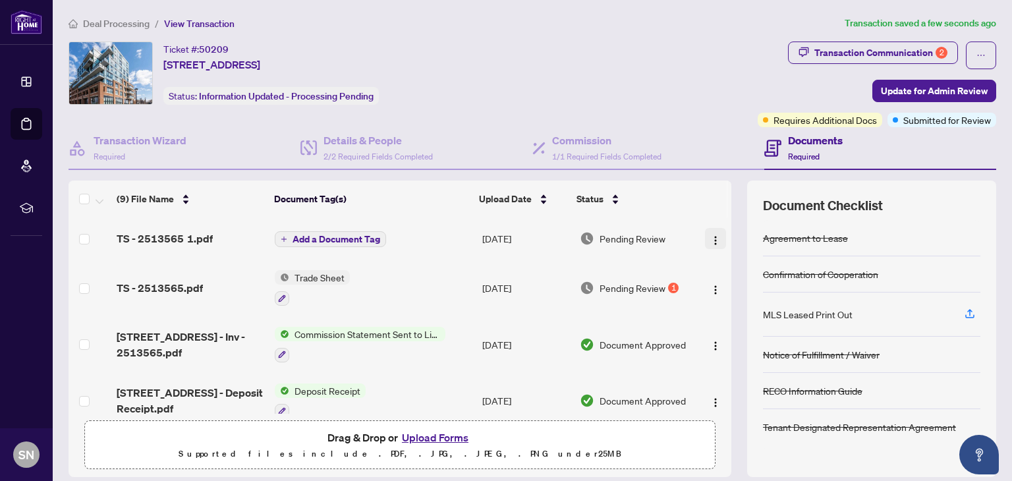
click at [710, 235] on img "button" at bounding box center [715, 240] width 11 height 11
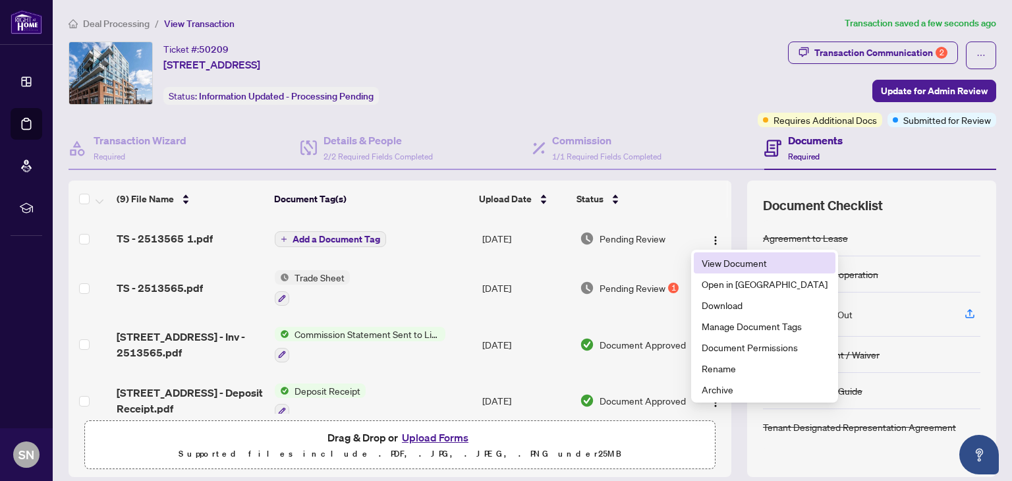
click at [715, 267] on span "View Document" at bounding box center [765, 263] width 126 height 14
